Goal: Check status: Check status

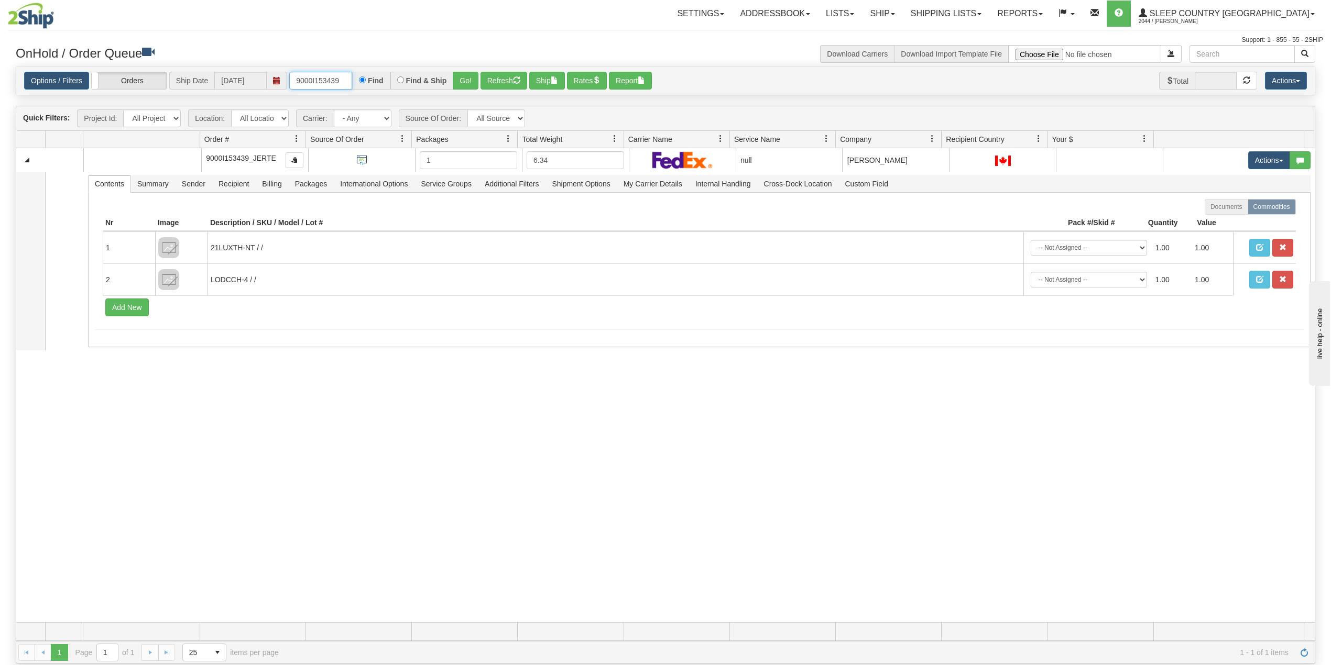
click at [329, 74] on input "9000I153439" at bounding box center [320, 81] width 63 height 18
paste input "2I153593"
type input "9002I153593"
click at [464, 82] on button "Go!" at bounding box center [466, 81] width 26 height 18
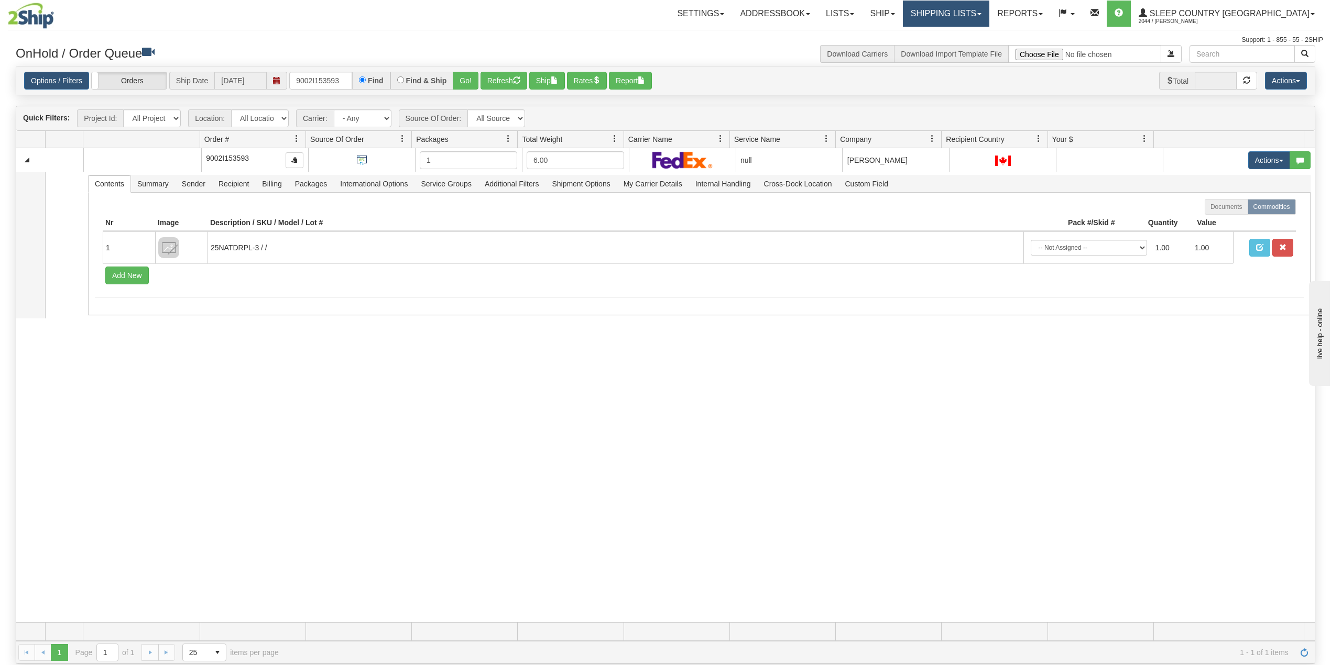
click at [983, 21] on link "Shipping lists" at bounding box center [946, 14] width 86 height 26
click at [973, 45] on link "Search Shipment History" at bounding box center [937, 50] width 102 height 14
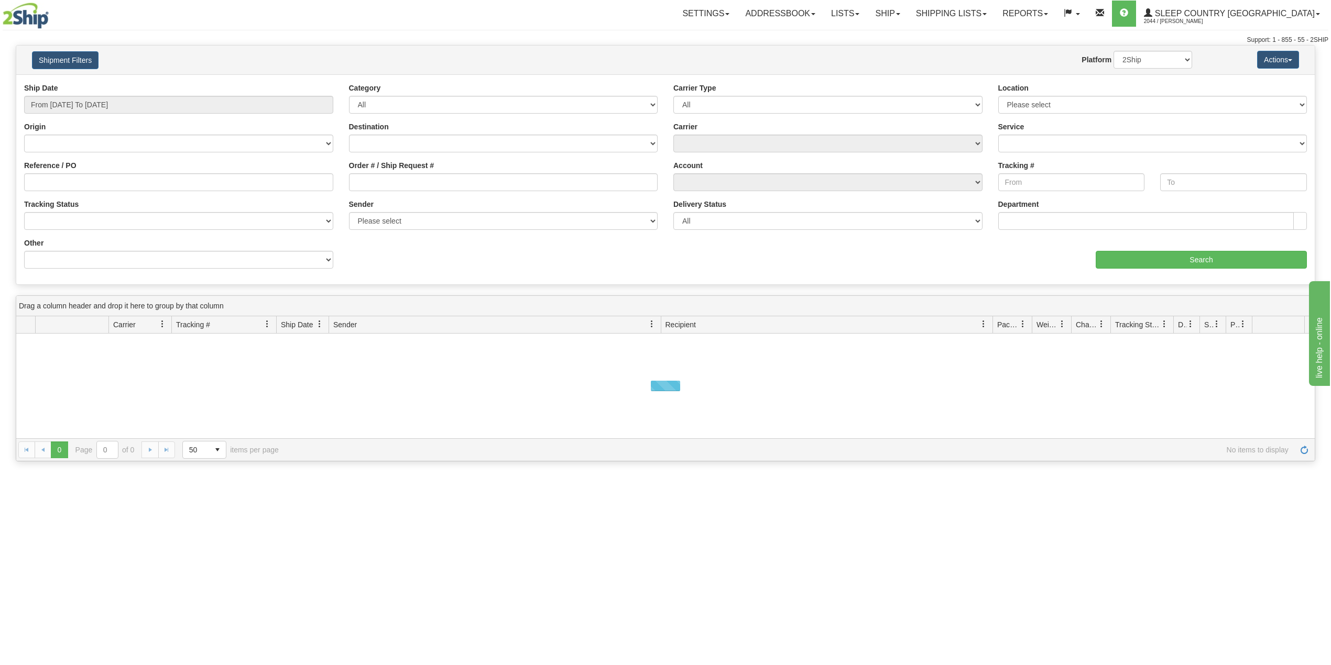
click at [93, 114] on div "Ship Date From 10/07/2025 To 10/08/2025" at bounding box center [178, 102] width 325 height 39
click at [96, 109] on input "From [DATE] To [DATE]" at bounding box center [178, 105] width 309 height 18
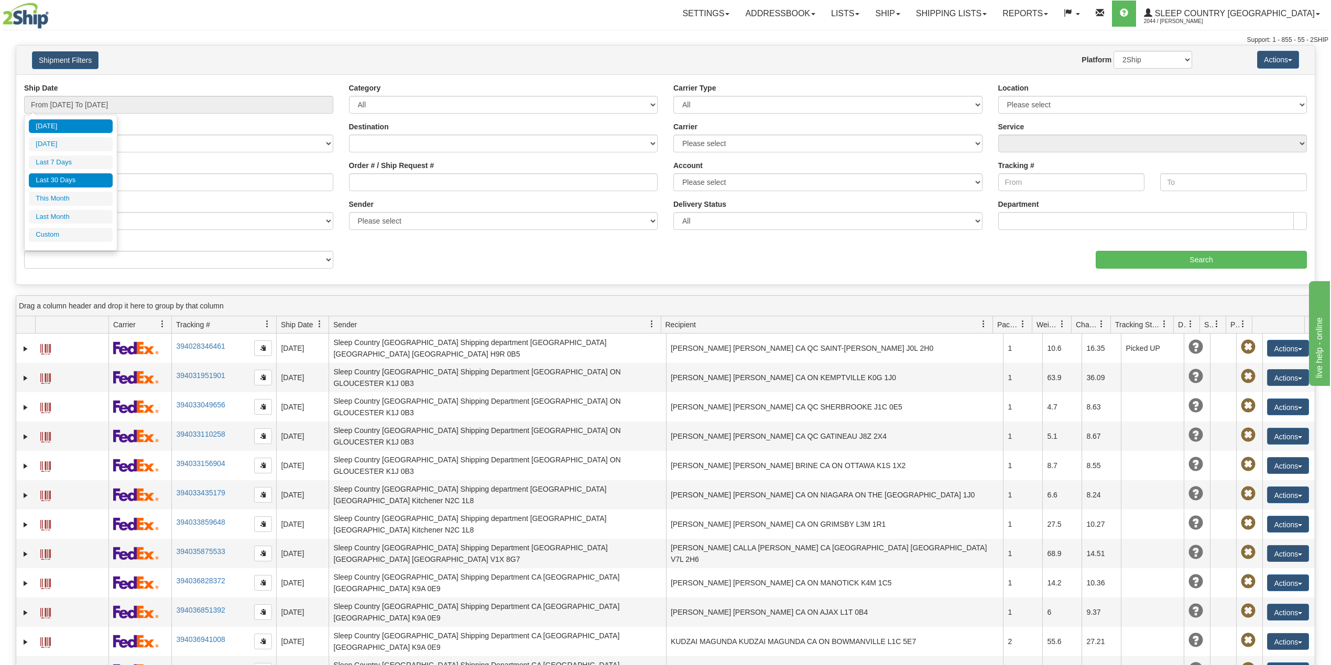
click at [71, 178] on li "Last 30 Days" at bounding box center [71, 180] width 84 height 14
type input "From [DATE] To [DATE]"
click at [71, 178] on input "Reference / PO" at bounding box center [178, 182] width 309 height 18
paste input "9002I153593"
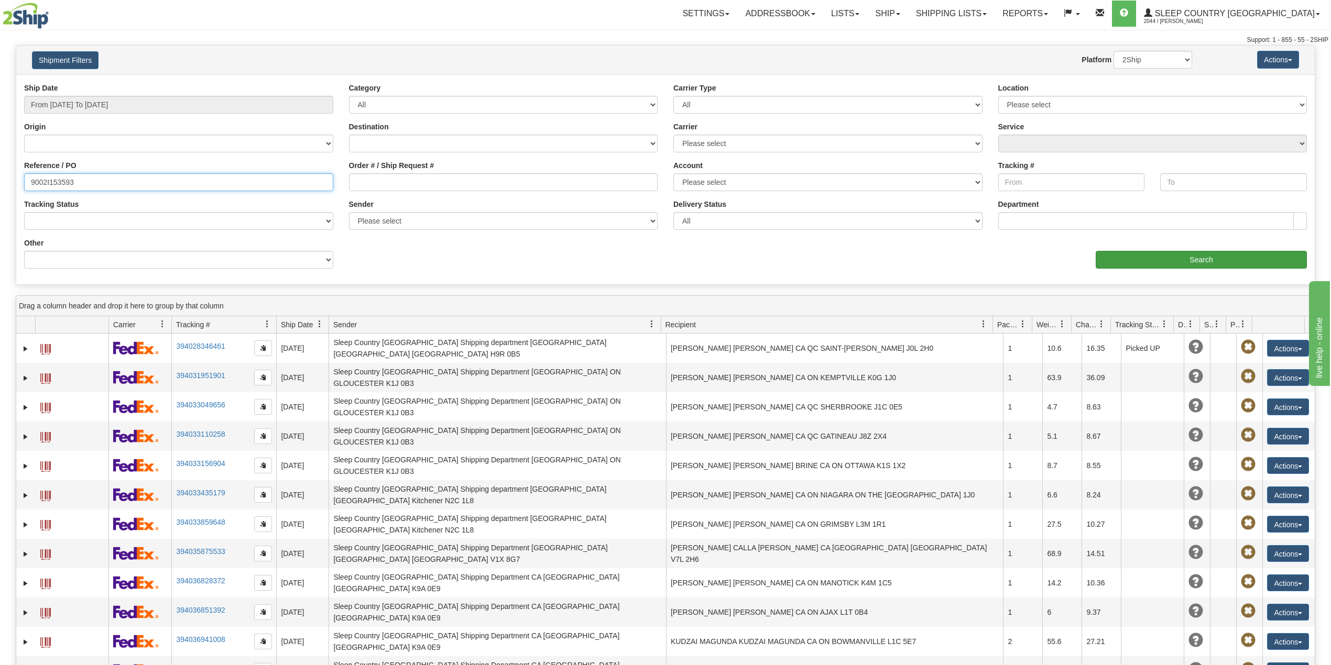
type input "9002I153593"
click at [1136, 256] on input "Search" at bounding box center [1200, 260] width 211 height 18
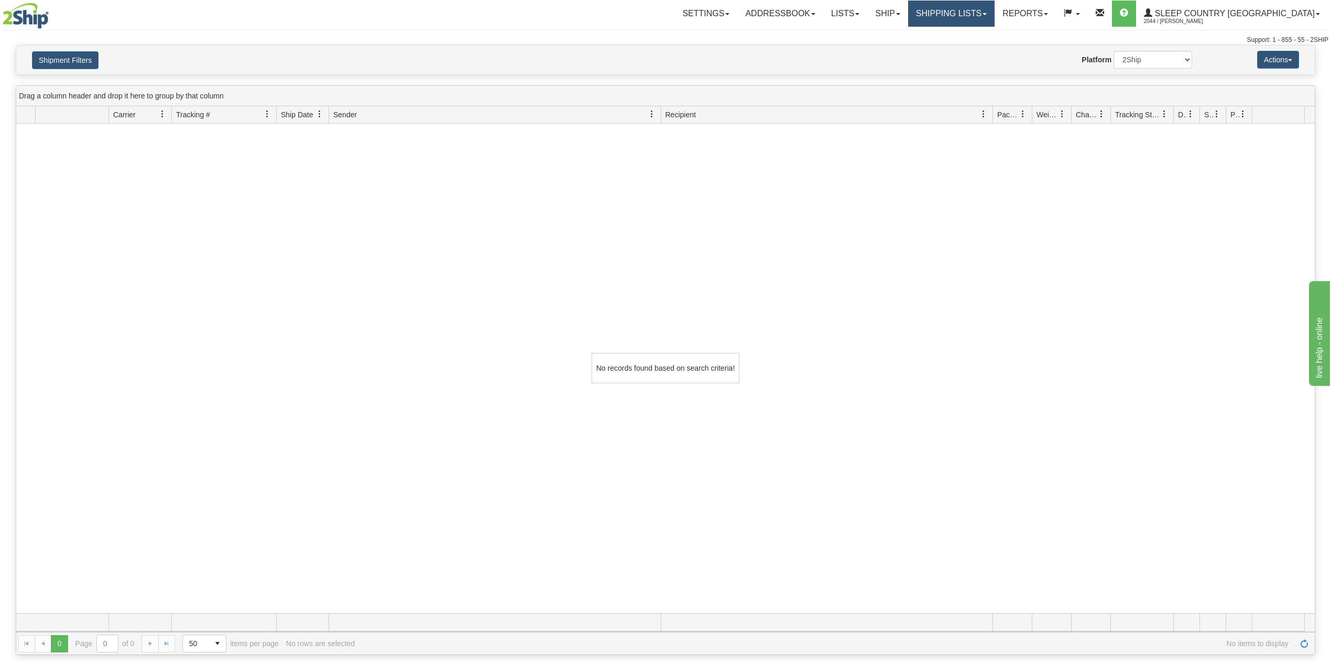
click at [989, 17] on link "Shipping lists" at bounding box center [951, 14] width 86 height 26
click at [963, 32] on span "Current Shipments" at bounding box center [932, 36] width 61 height 8
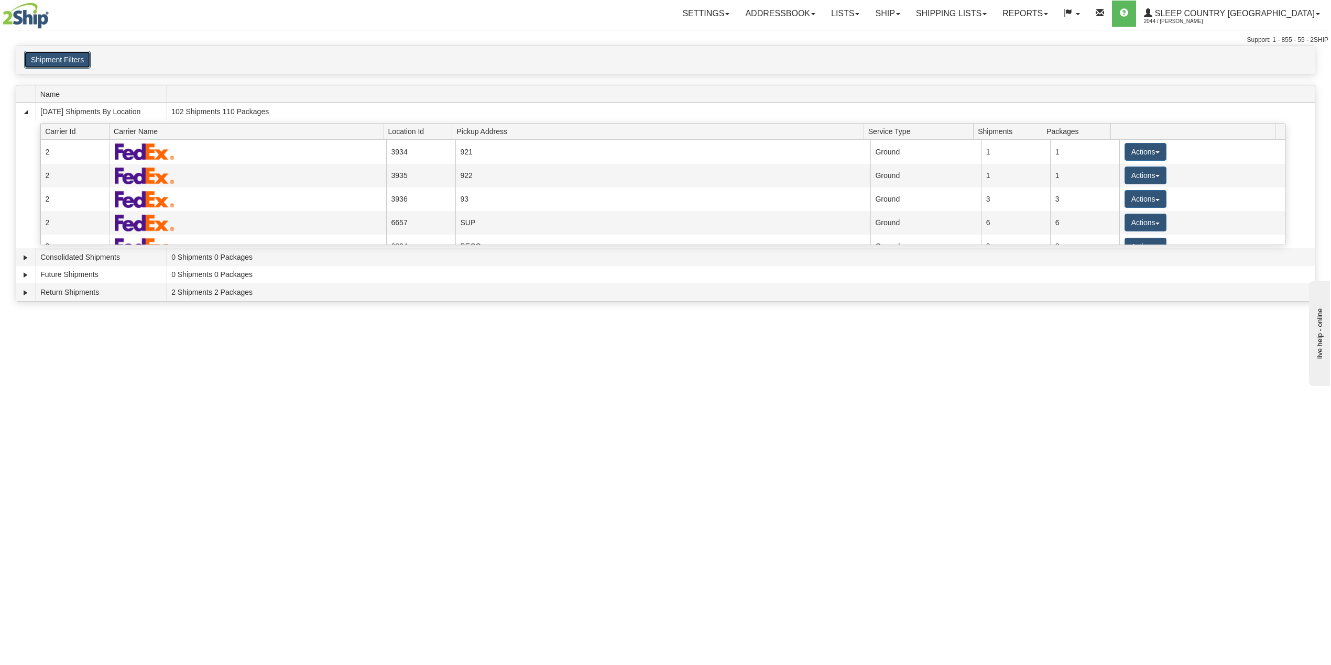
click at [78, 59] on button "Shipment Filters" at bounding box center [57, 60] width 67 height 18
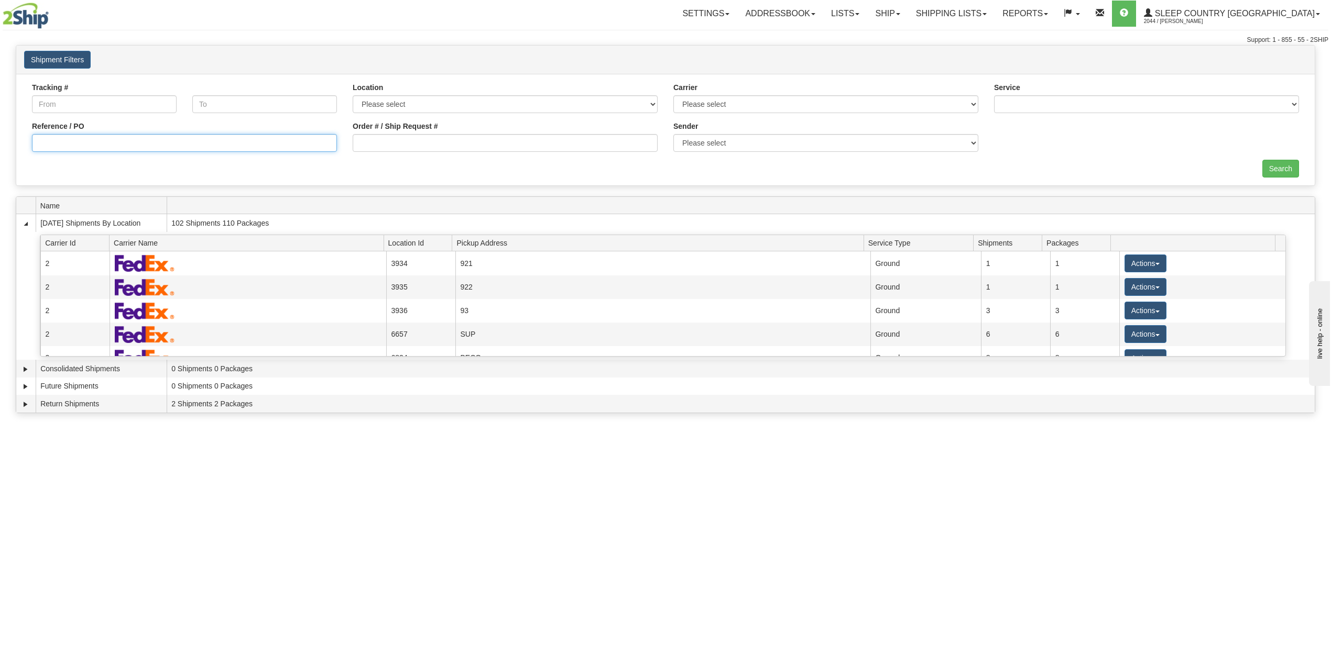
click at [62, 145] on input "Reference / PO" at bounding box center [184, 143] width 305 height 18
paste input "9002I153593"
type input "9002I153593"
click at [1279, 166] on input "Search" at bounding box center [1280, 169] width 37 height 18
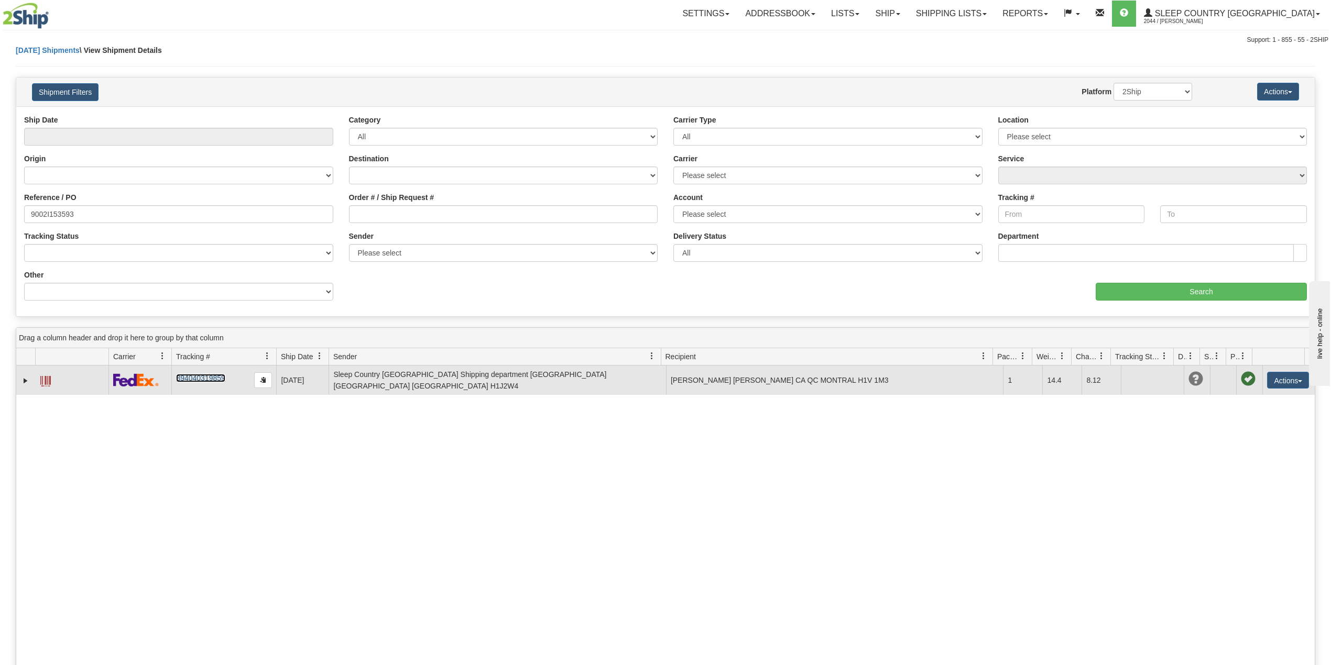
click at [193, 380] on link "394040319859" at bounding box center [200, 378] width 49 height 8
click at [24, 382] on link "Expand" at bounding box center [25, 381] width 10 height 10
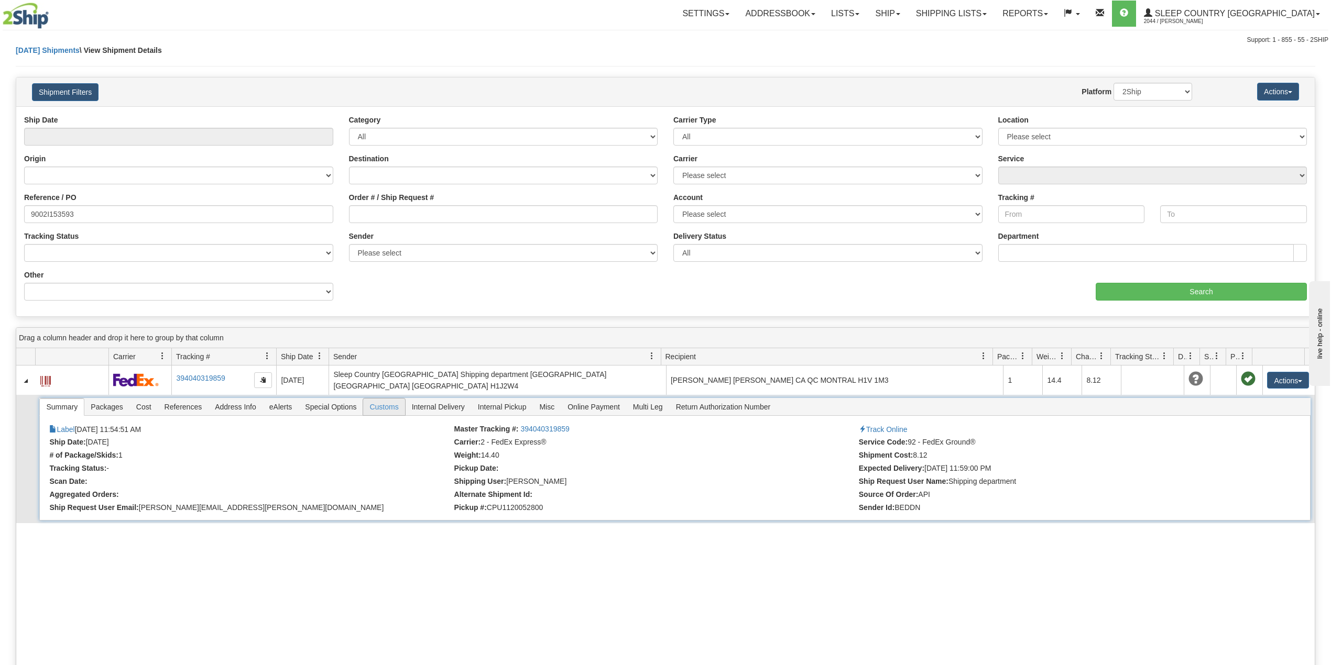
click at [396, 407] on span "Customs" at bounding box center [383, 407] width 41 height 17
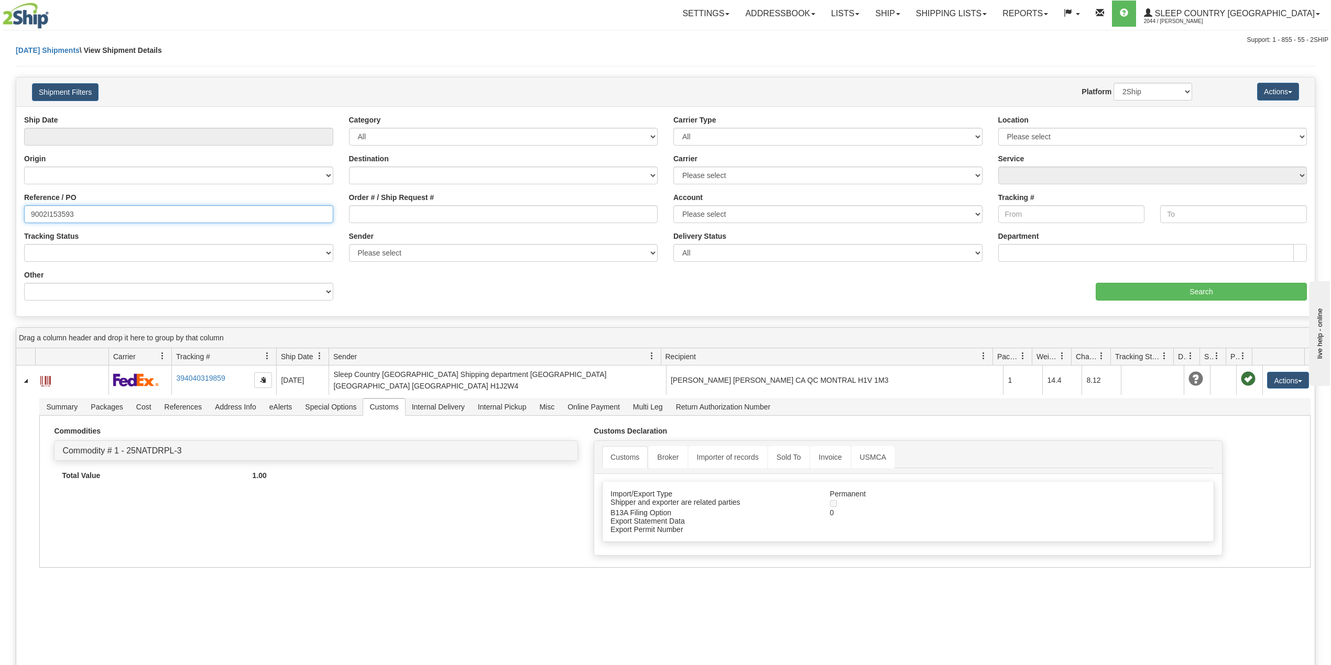
click at [57, 216] on input "9002I153593" at bounding box center [178, 214] width 309 height 18
paste input "0I145959"
type input "9000I145959"
click at [1170, 279] on div "aaa Search" at bounding box center [989, 285] width 649 height 31
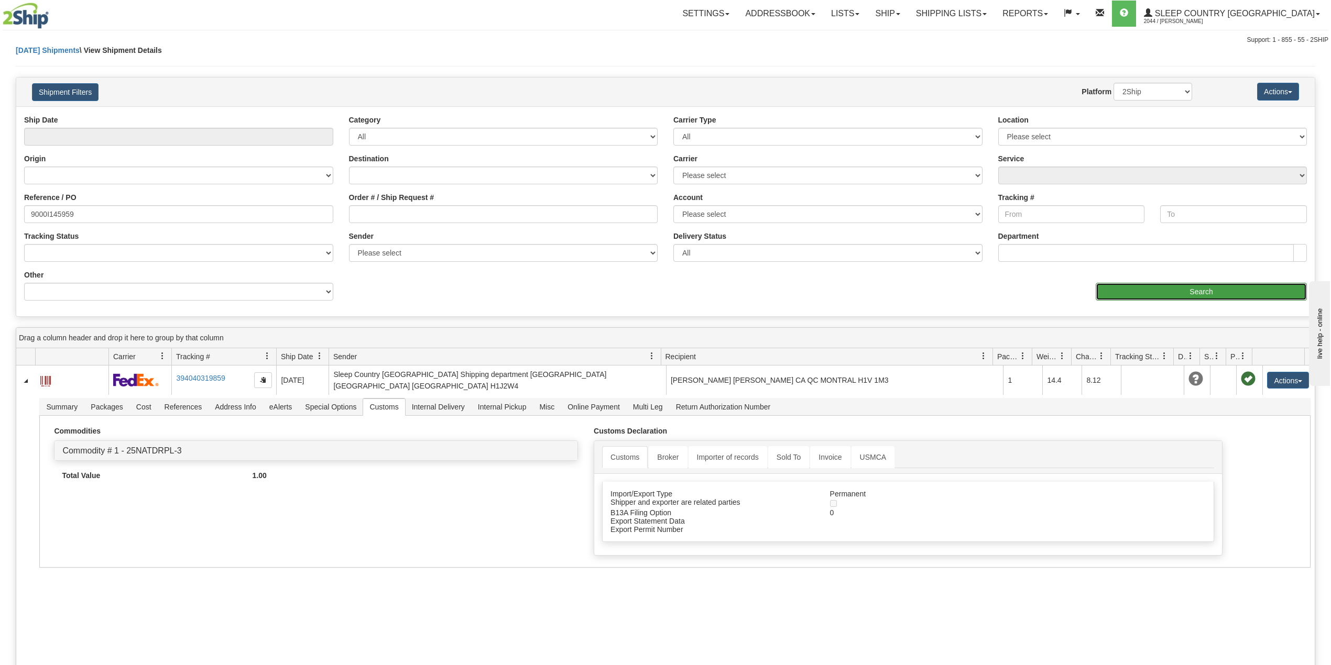
click at [1162, 288] on input "Search" at bounding box center [1200, 292] width 211 height 18
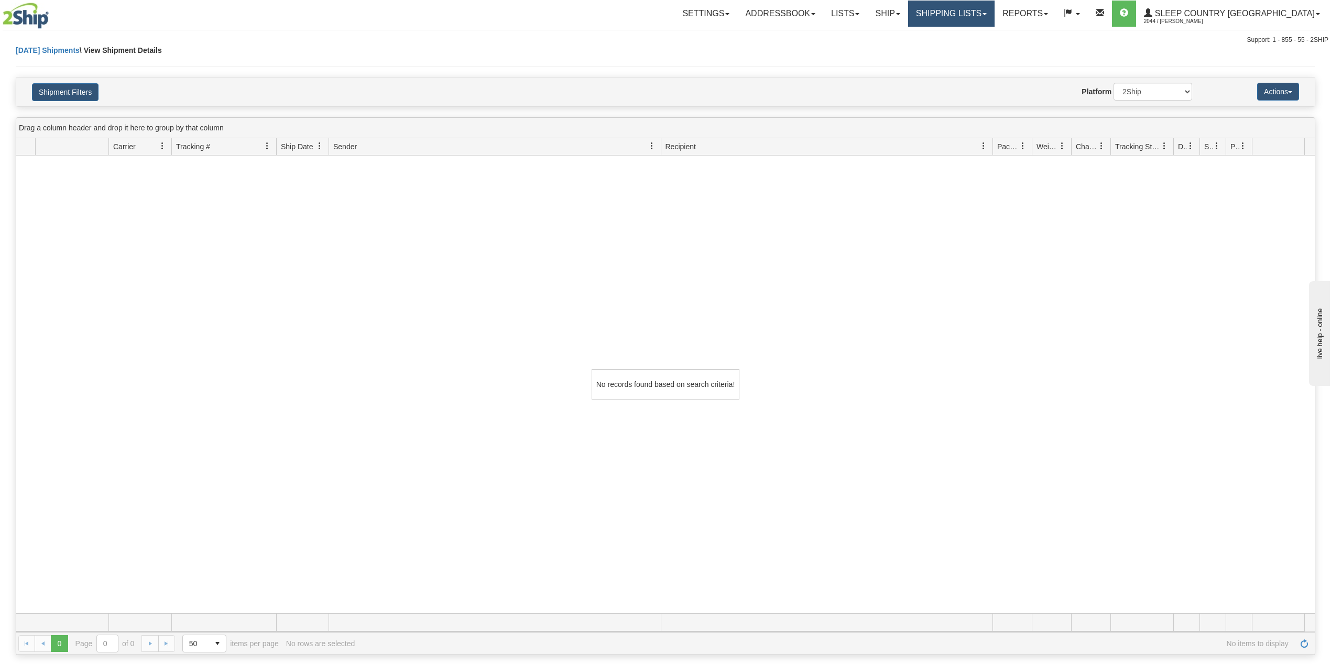
click at [994, 2] on link "Shipping lists" at bounding box center [951, 14] width 86 height 26
click at [983, 52] on span "Search Shipment History" at bounding box center [942, 50] width 81 height 8
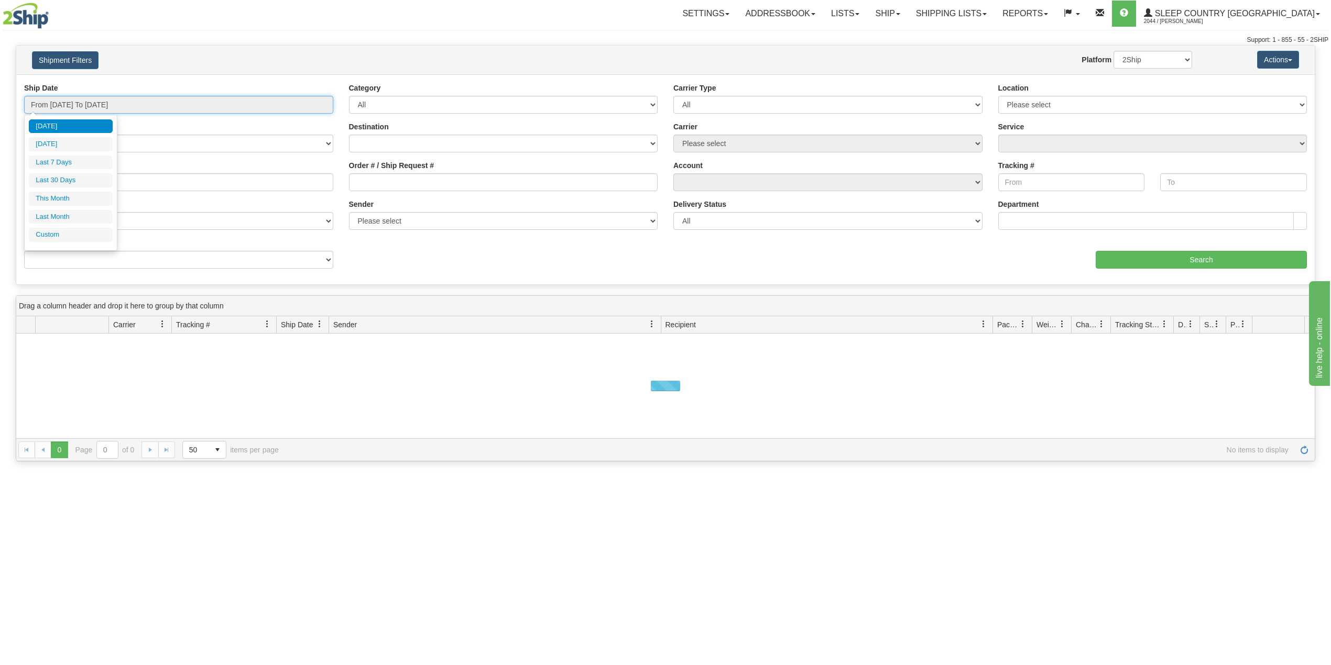
click at [107, 104] on input "From [DATE] To [DATE]" at bounding box center [178, 105] width 309 height 18
click at [64, 180] on li "Last 30 Days" at bounding box center [71, 180] width 84 height 14
type input "From [DATE] To [DATE]"
click at [64, 180] on input "Reference / PO" at bounding box center [178, 182] width 309 height 18
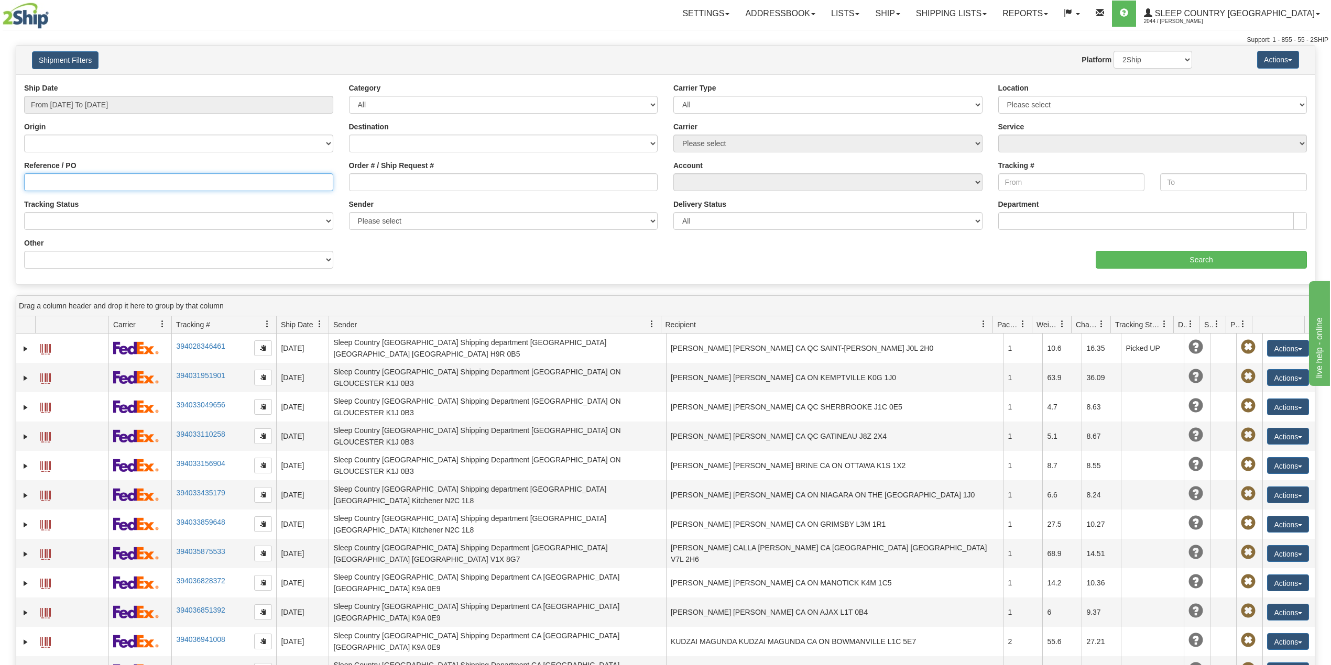
paste input "9000I145959"
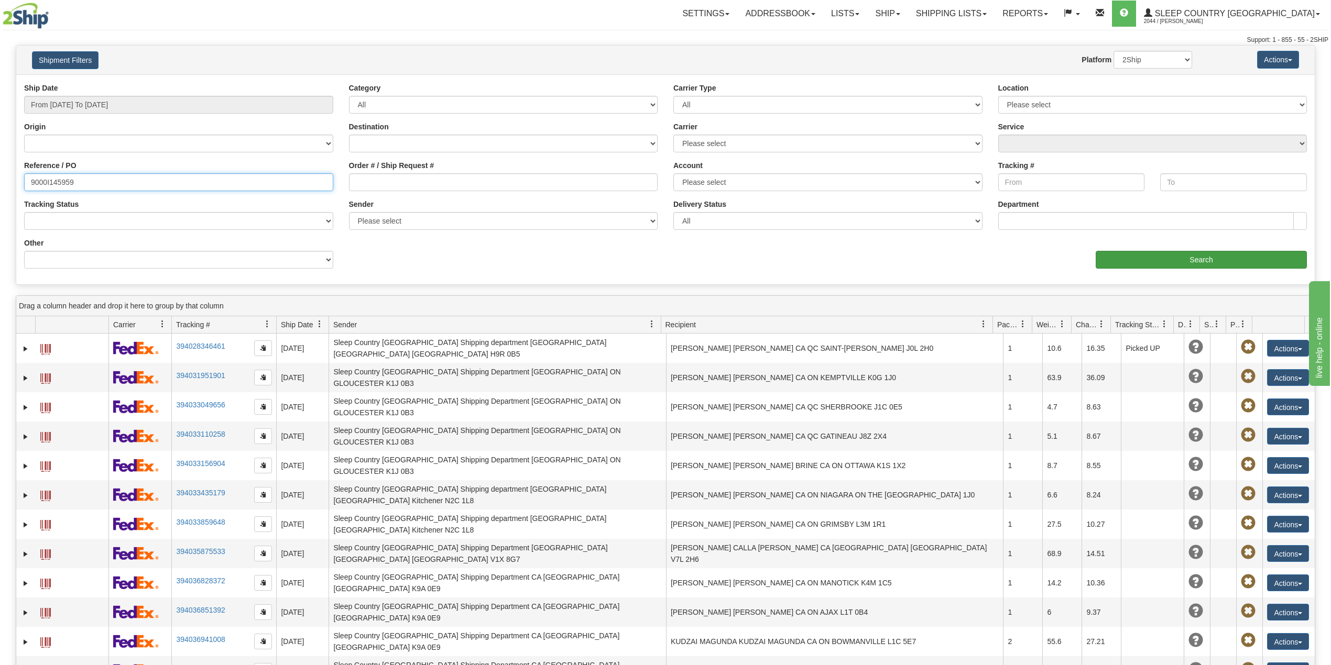
type input "9000I145959"
click at [1144, 259] on input "Search" at bounding box center [1200, 260] width 211 height 18
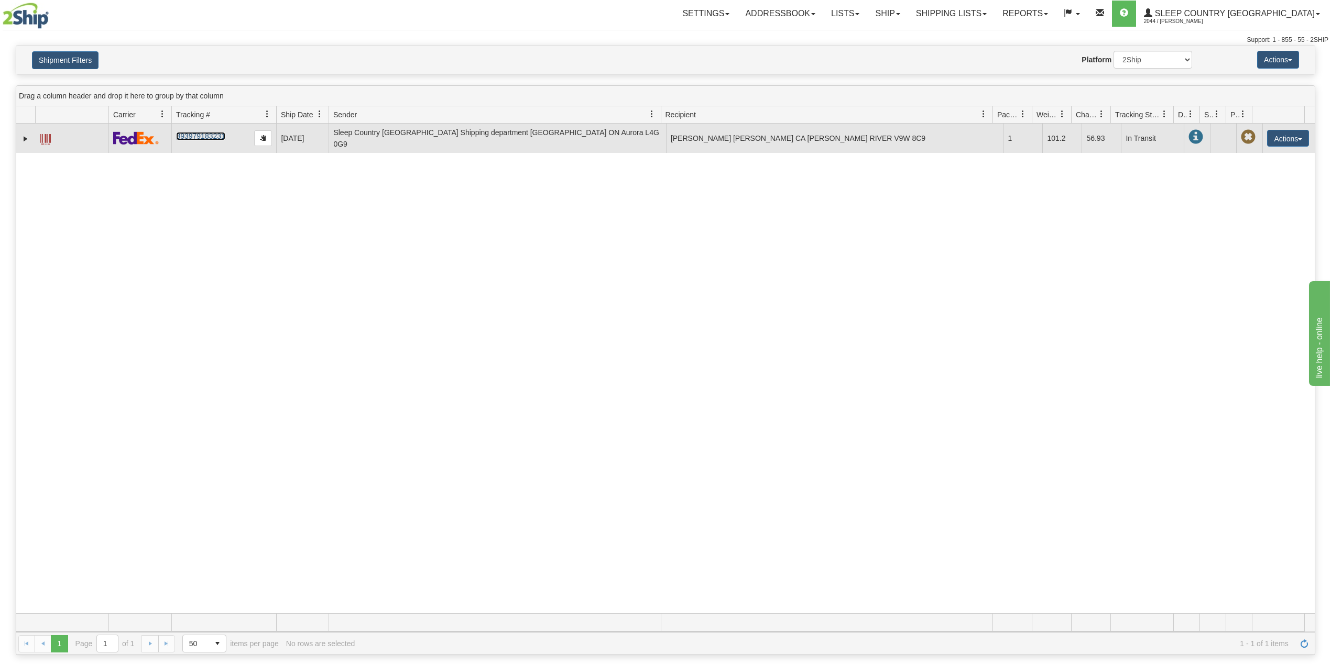
click at [202, 135] on link "393979183231" at bounding box center [200, 136] width 49 height 8
